Goal: Task Accomplishment & Management: Manage account settings

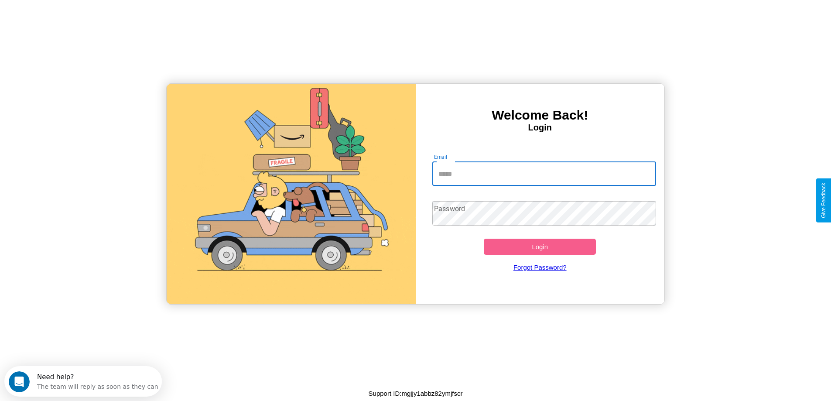
click at [544, 174] on input "Email" at bounding box center [544, 173] width 224 height 24
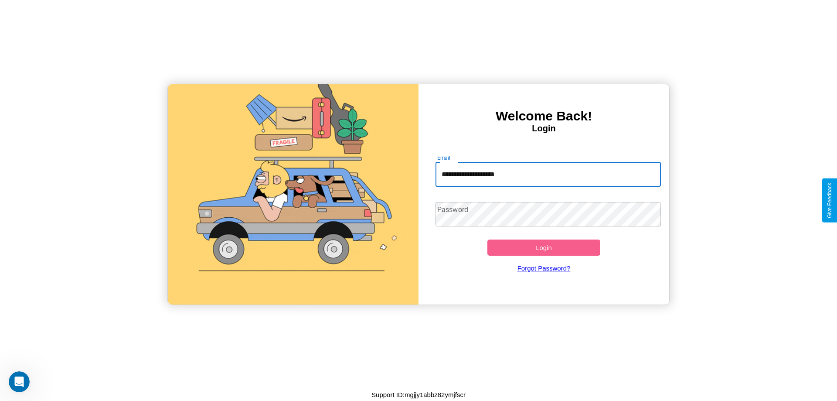
type input "**********"
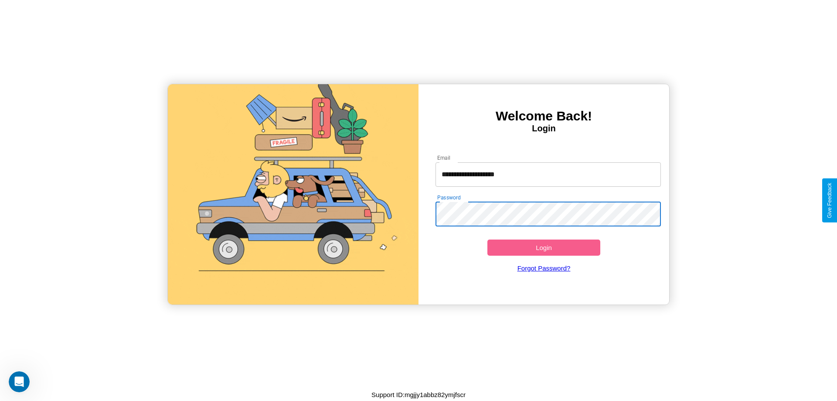
click at [544, 247] on button "Login" at bounding box center [543, 247] width 113 height 16
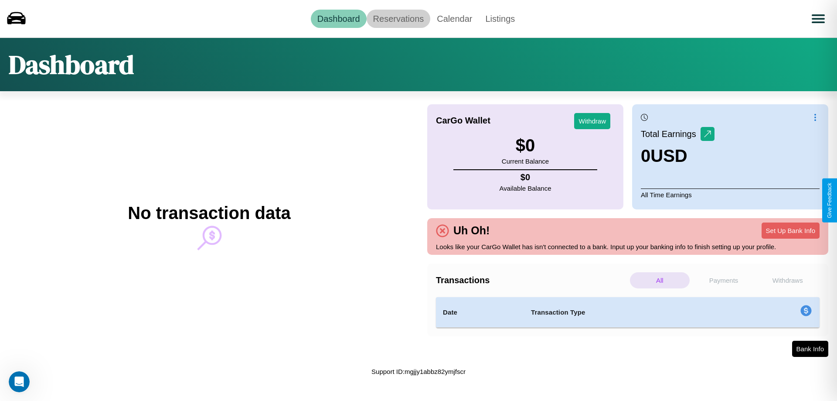
click at [398, 18] on link "Reservations" at bounding box center [399, 19] width 64 height 18
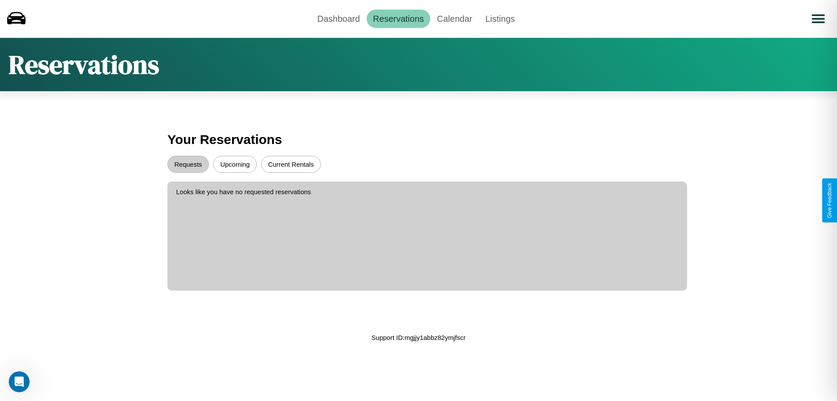
click at [235, 164] on button "Upcoming" at bounding box center [235, 164] width 44 height 17
click at [188, 164] on button "Requests" at bounding box center [187, 164] width 41 height 17
click at [454, 18] on link "Calendar" at bounding box center [454, 19] width 48 height 18
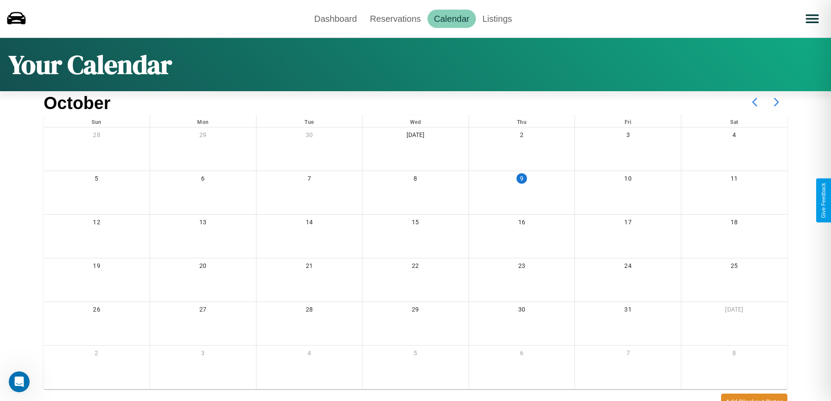
click at [776, 102] on icon at bounding box center [776, 102] width 22 height 22
